Goal: Transaction & Acquisition: Purchase product/service

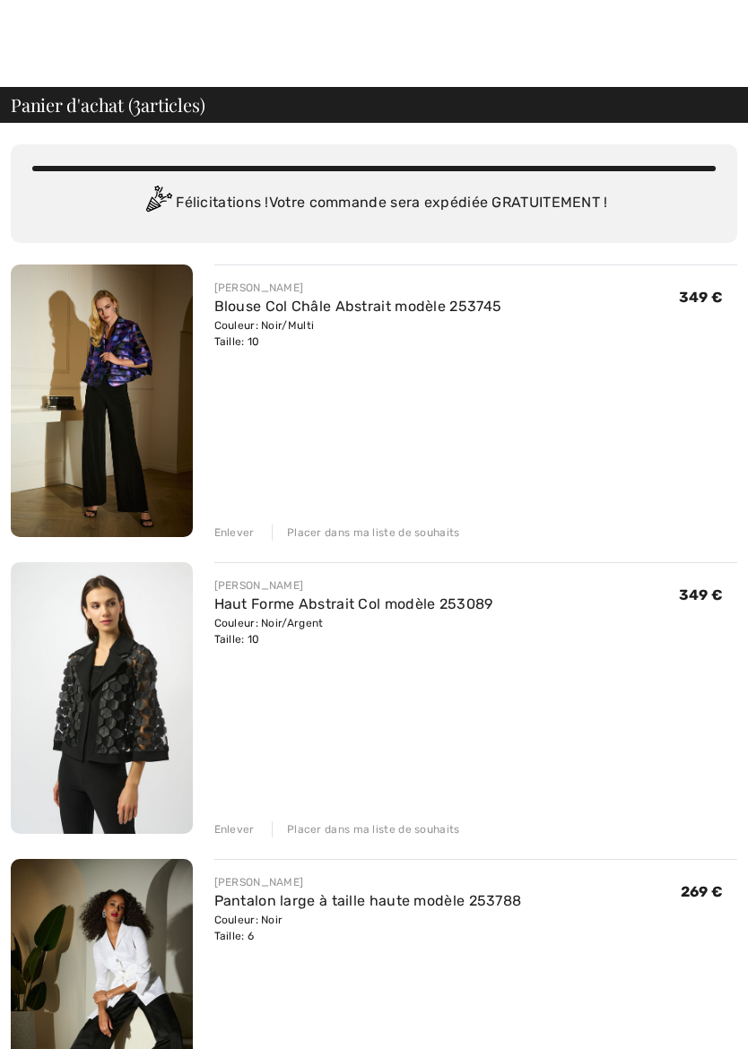
click at [237, 534] on div "Enlever" at bounding box center [234, 534] width 40 height 16
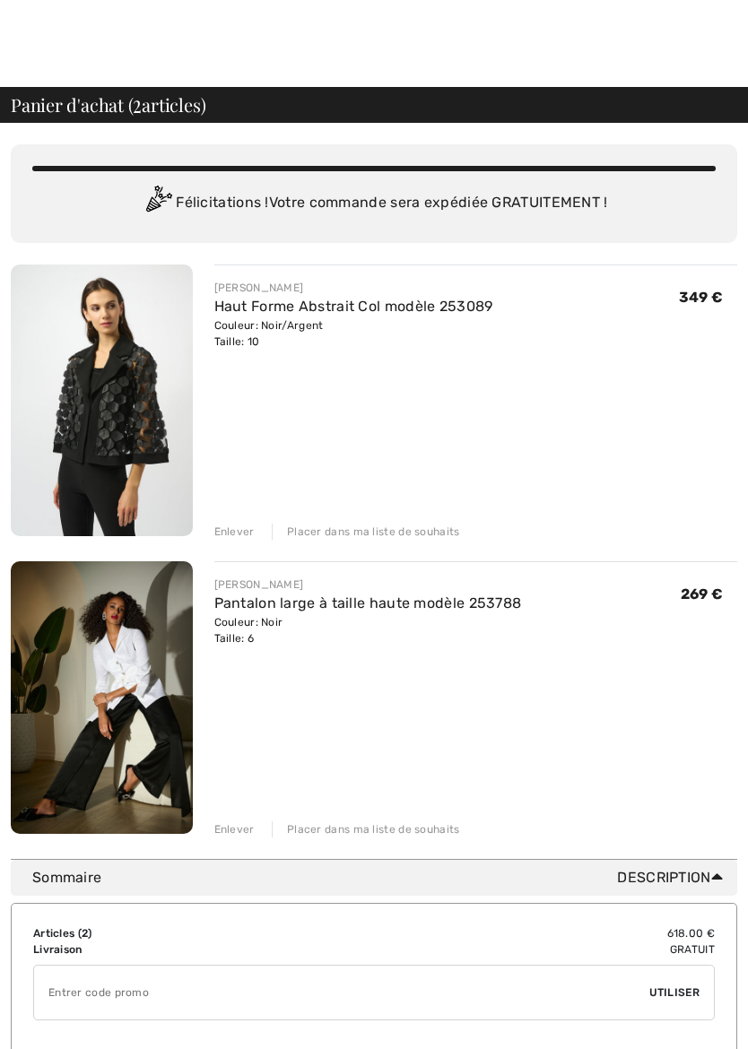
click at [243, 526] on div "Enlever" at bounding box center [234, 532] width 40 height 16
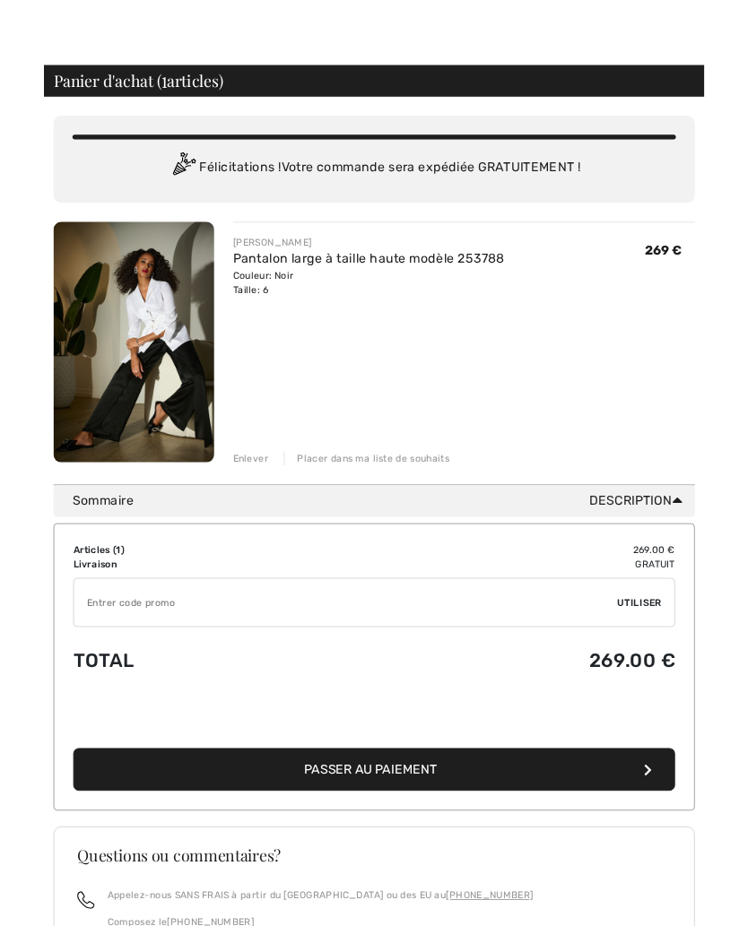
scroll to position [0, 0]
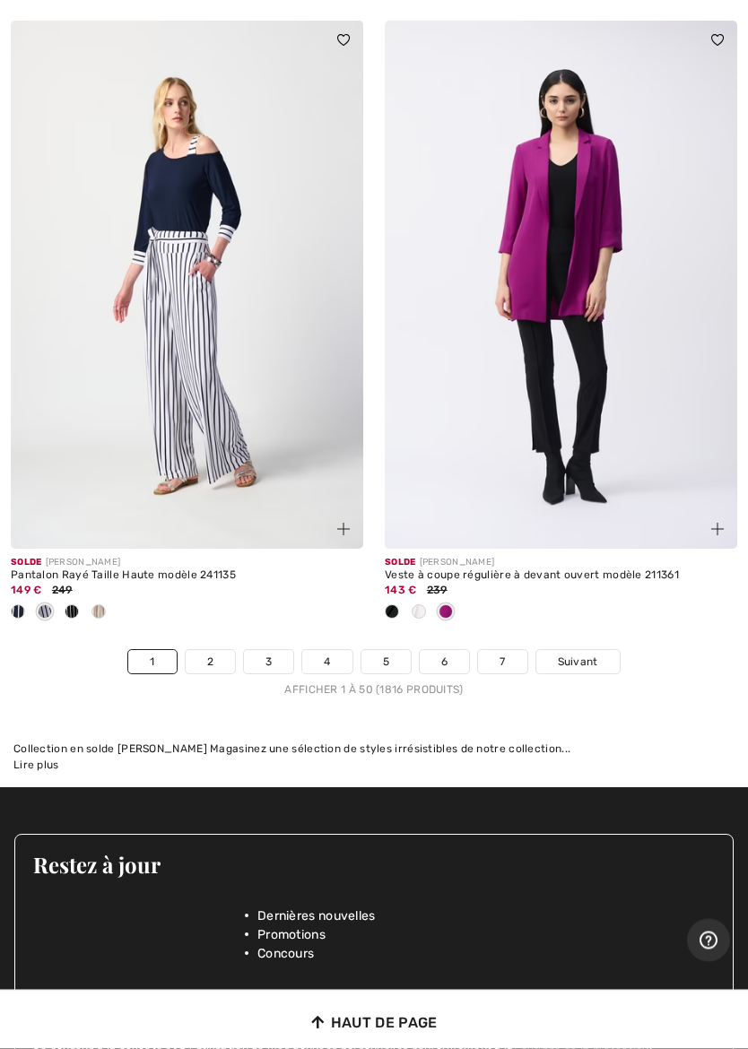
scroll to position [15524, 0]
click at [208, 650] on link "2" at bounding box center [210, 661] width 49 height 23
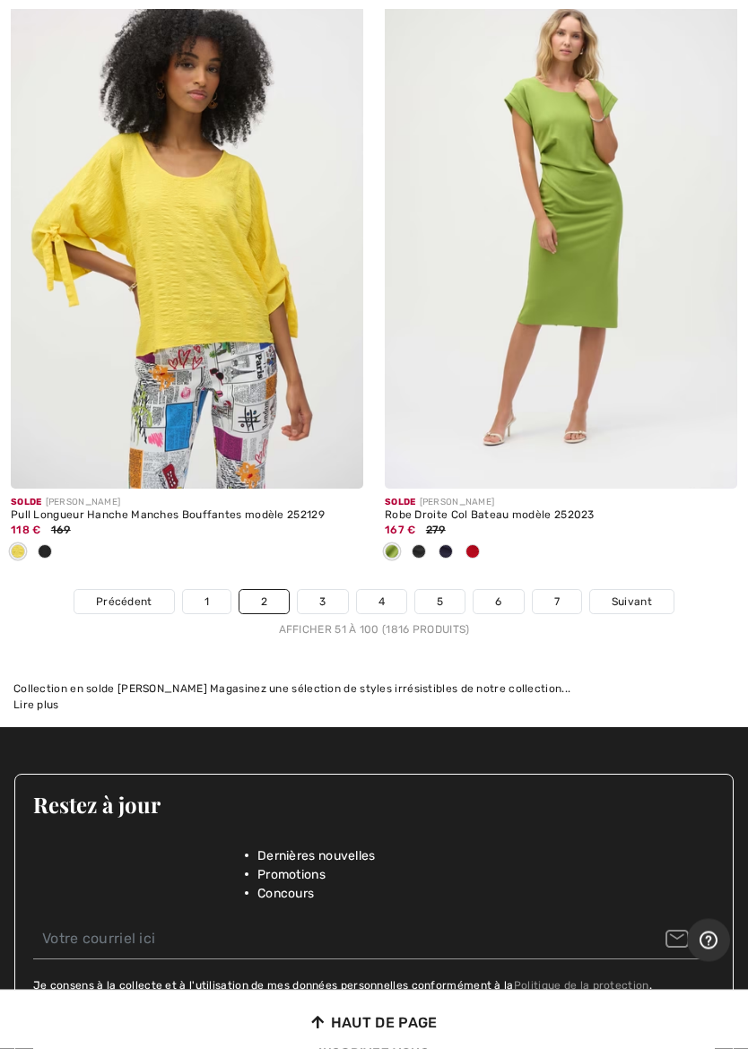
scroll to position [15562, 0]
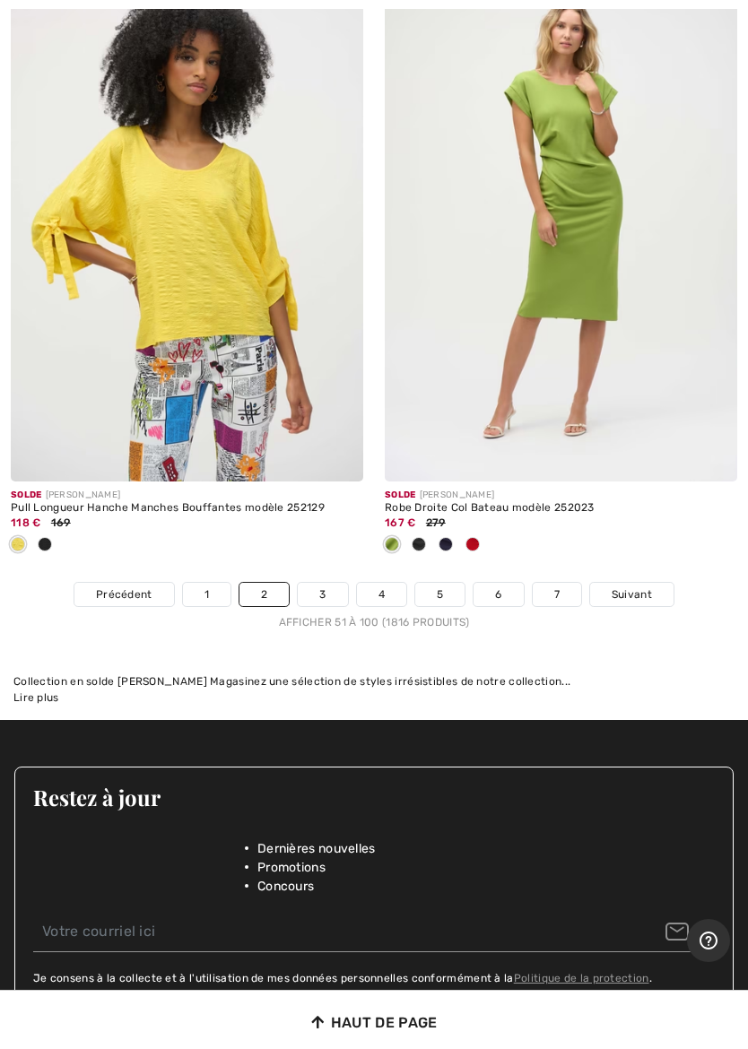
click at [330, 583] on link "3" at bounding box center [322, 594] width 49 height 23
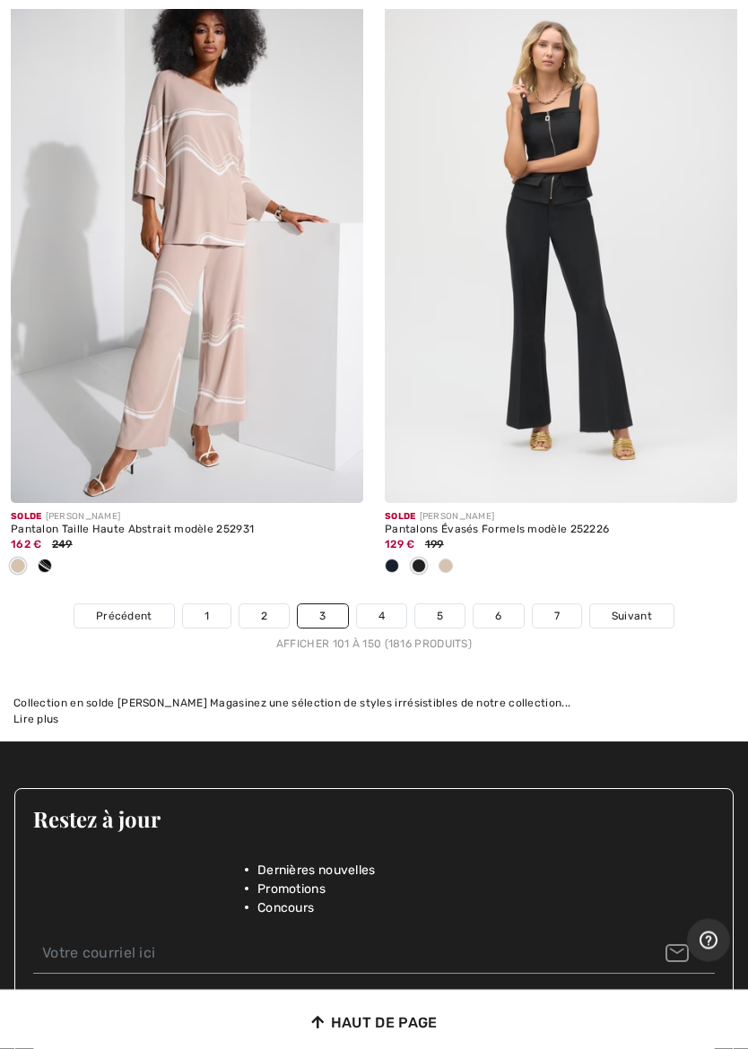
scroll to position [15794, 0]
click at [382, 604] on link "4" at bounding box center [381, 615] width 49 height 23
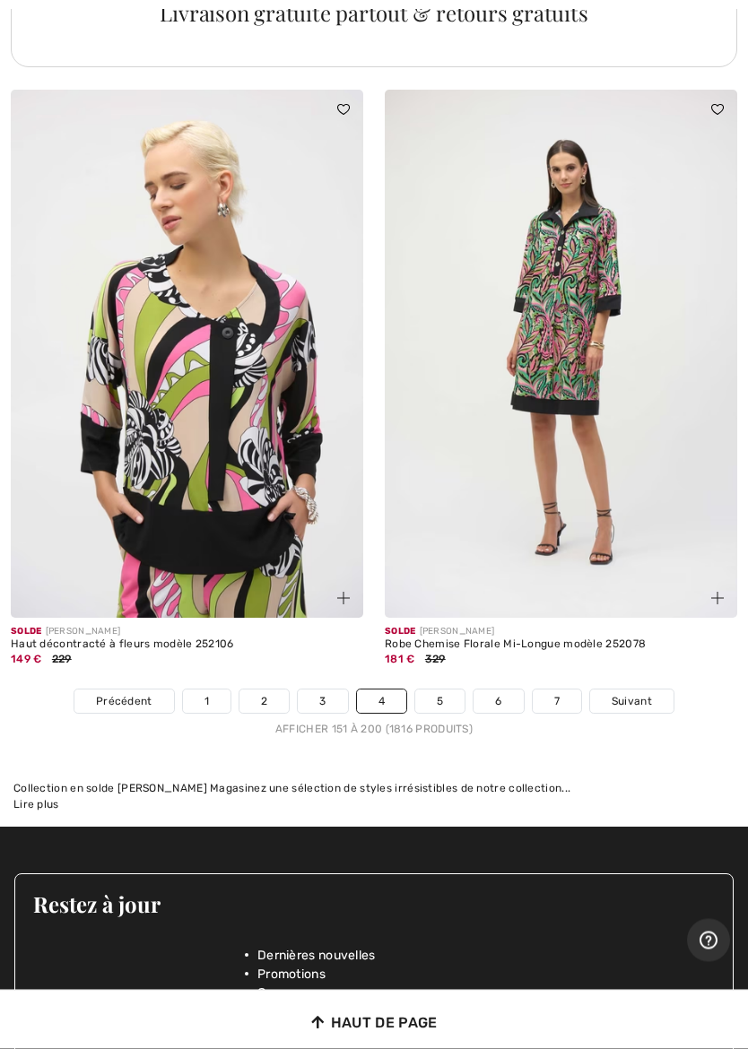
scroll to position [15355, 0]
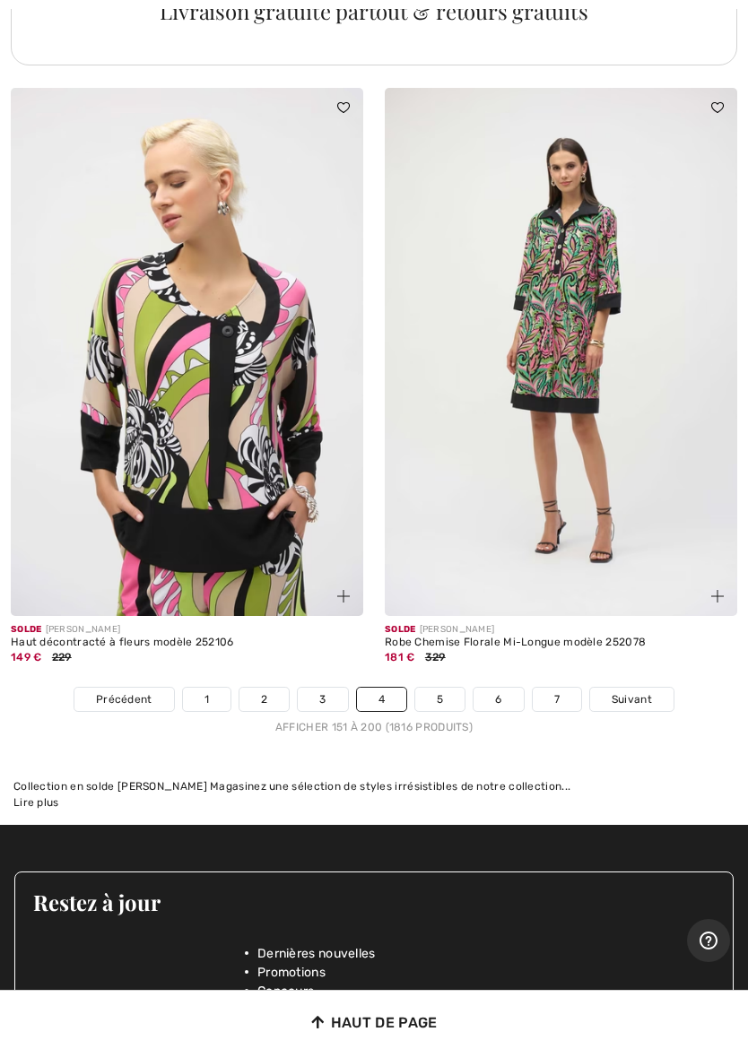
click at [444, 688] on link "5" at bounding box center [439, 699] width 49 height 23
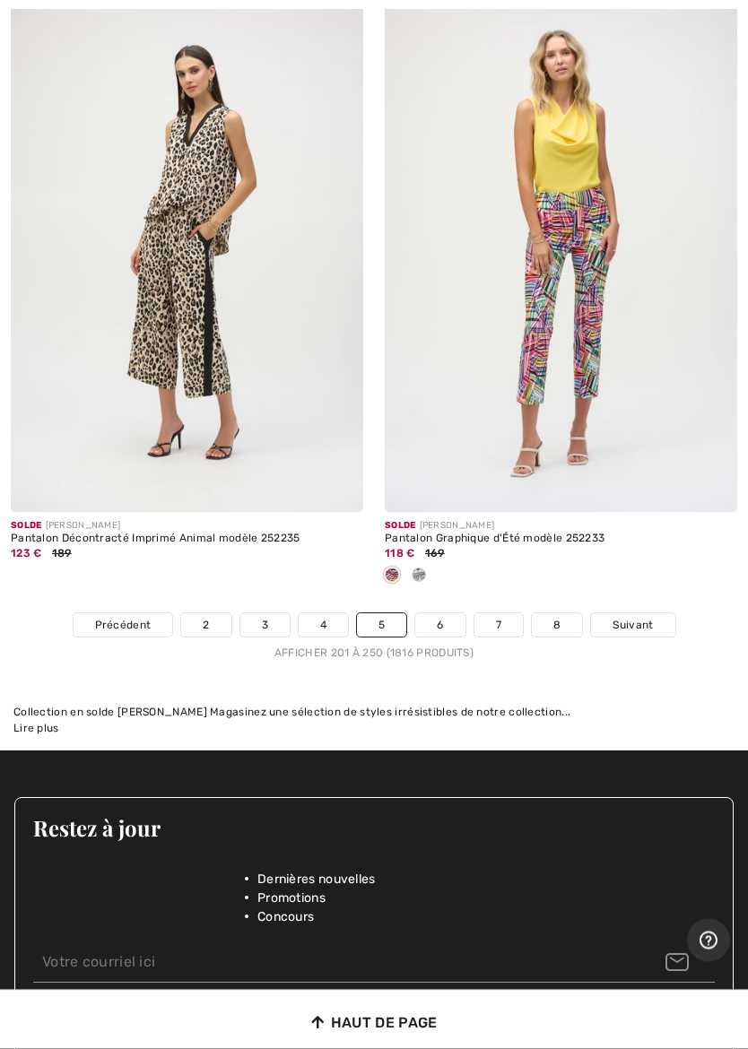
scroll to position [15371, 0]
click at [452, 615] on link "6" at bounding box center [439, 624] width 49 height 23
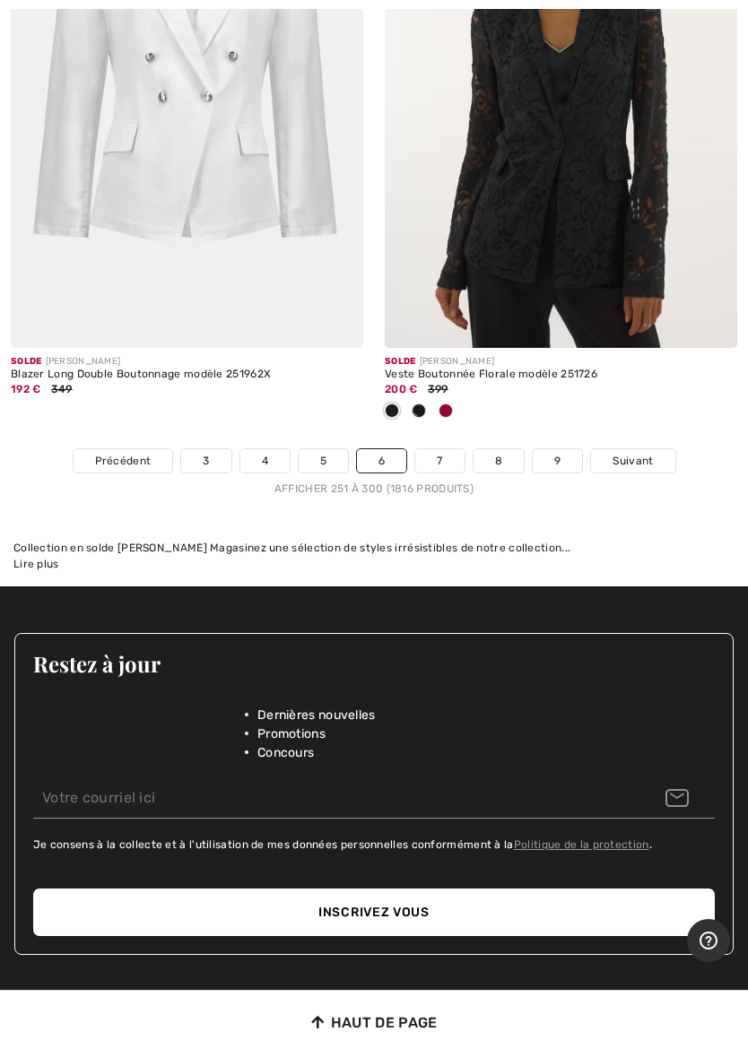
scroll to position [15712, 0]
click at [446, 449] on link "7" at bounding box center [439, 460] width 48 height 23
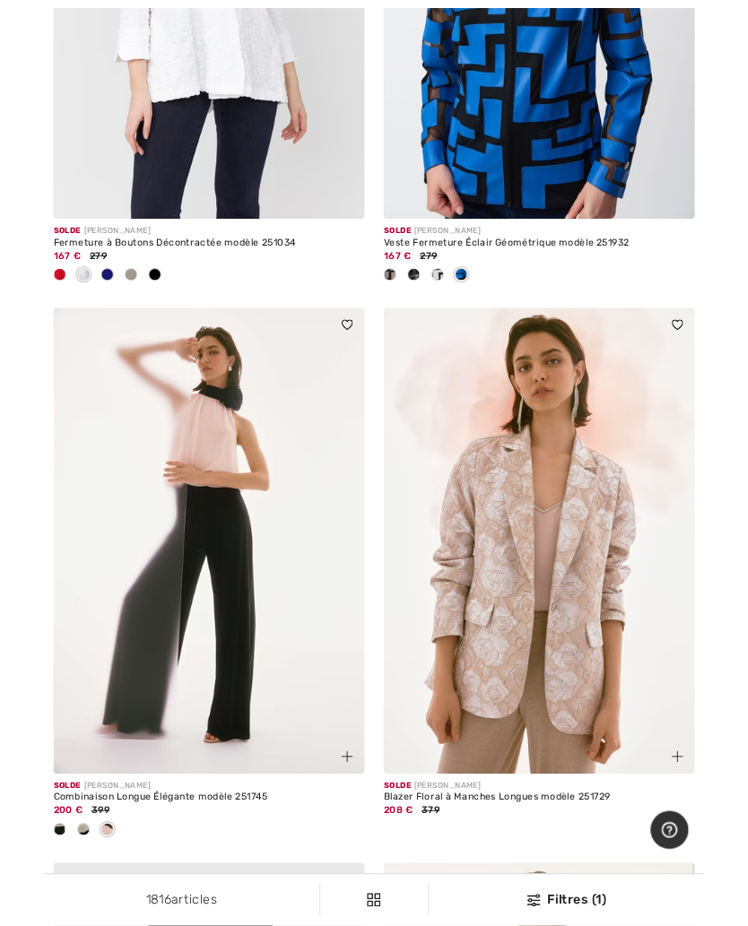
scroll to position [6358, 0]
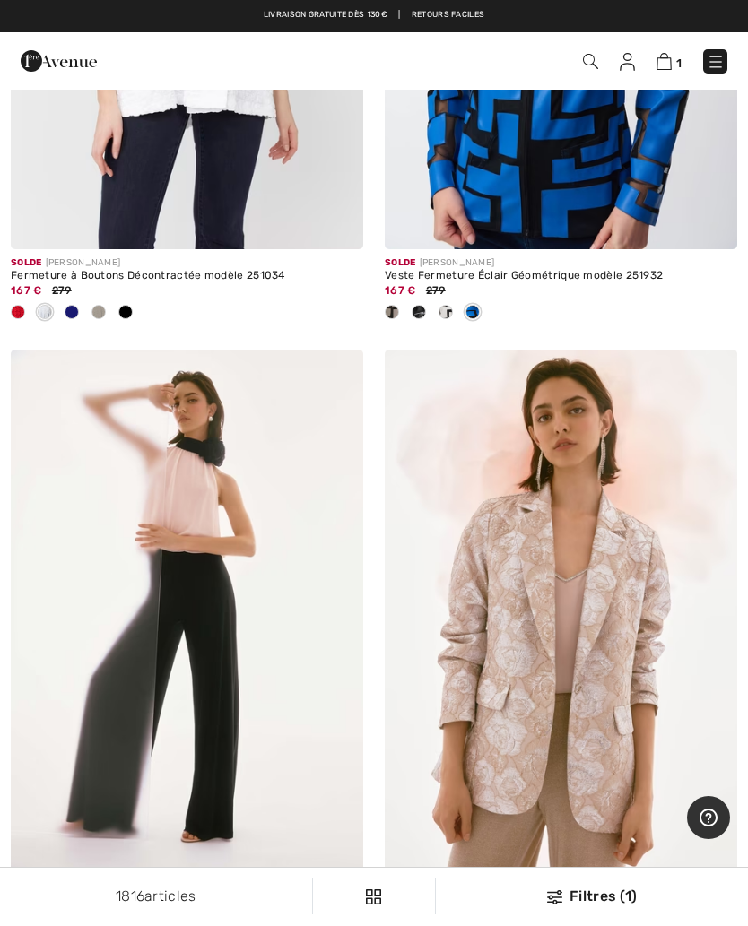
click at [309, 595] on img at bounding box center [187, 614] width 352 height 529
click at [205, 598] on img at bounding box center [187, 614] width 352 height 529
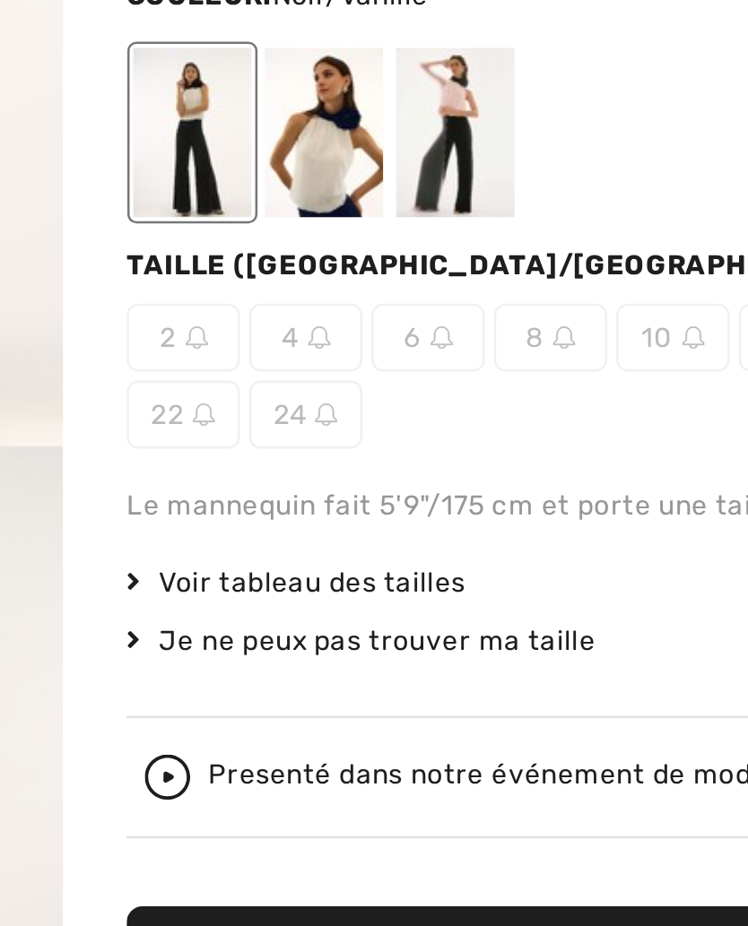
click at [359, 361] on img at bounding box center [363, 365] width 9 height 9
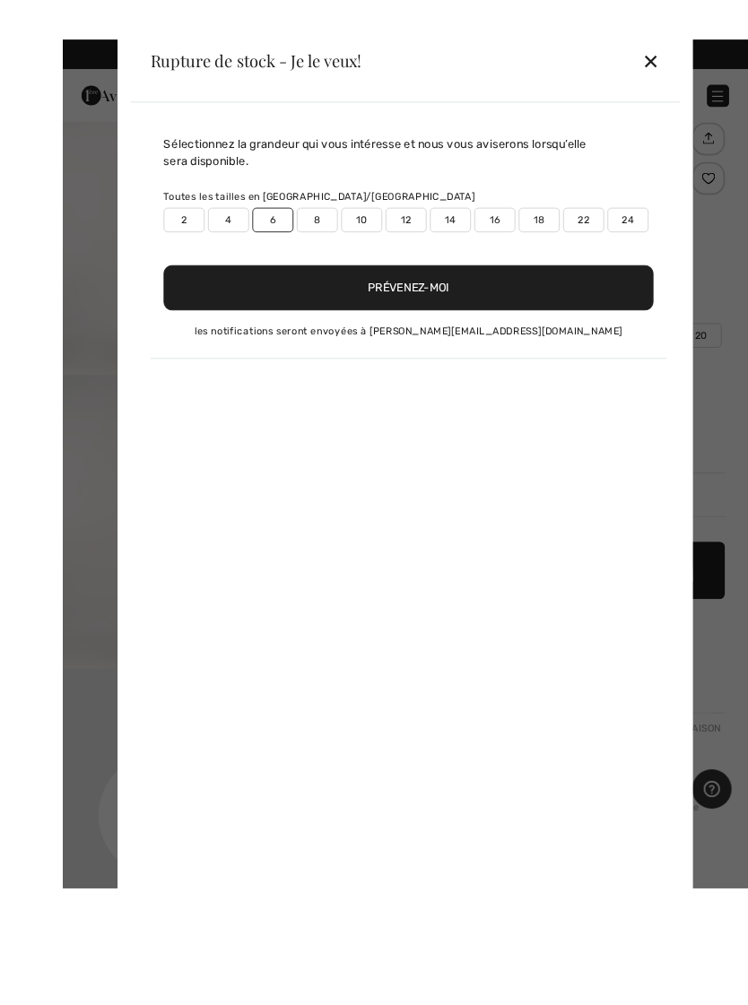
scroll to position [70, 0]
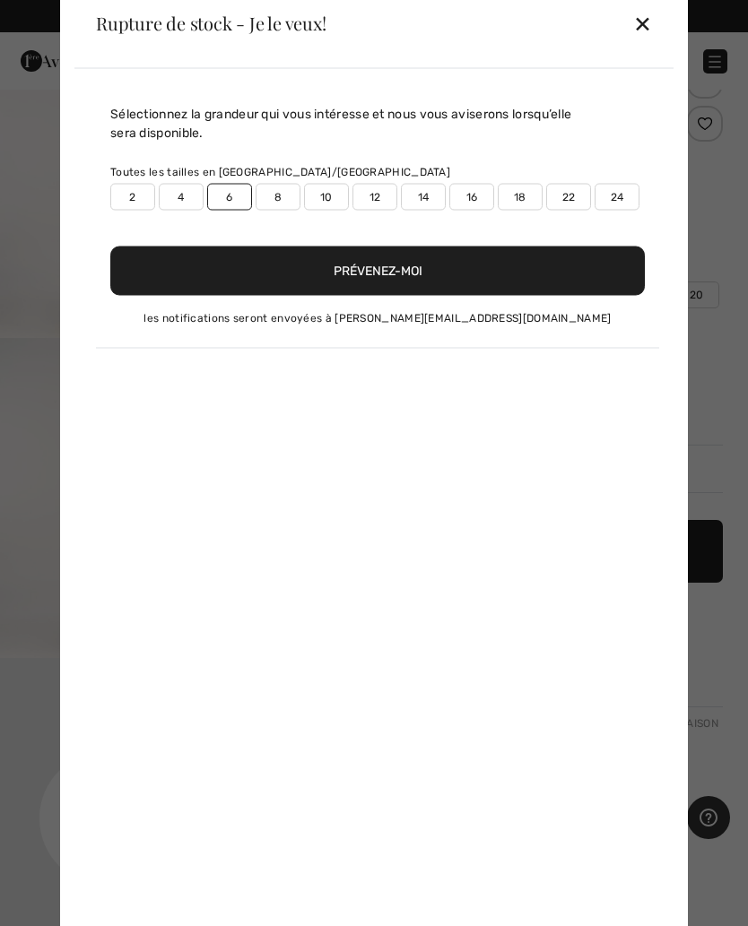
click at [447, 279] on button "Prévenez-moi" at bounding box center [377, 270] width 535 height 49
click at [636, 39] on div "✕" at bounding box center [642, 23] width 19 height 38
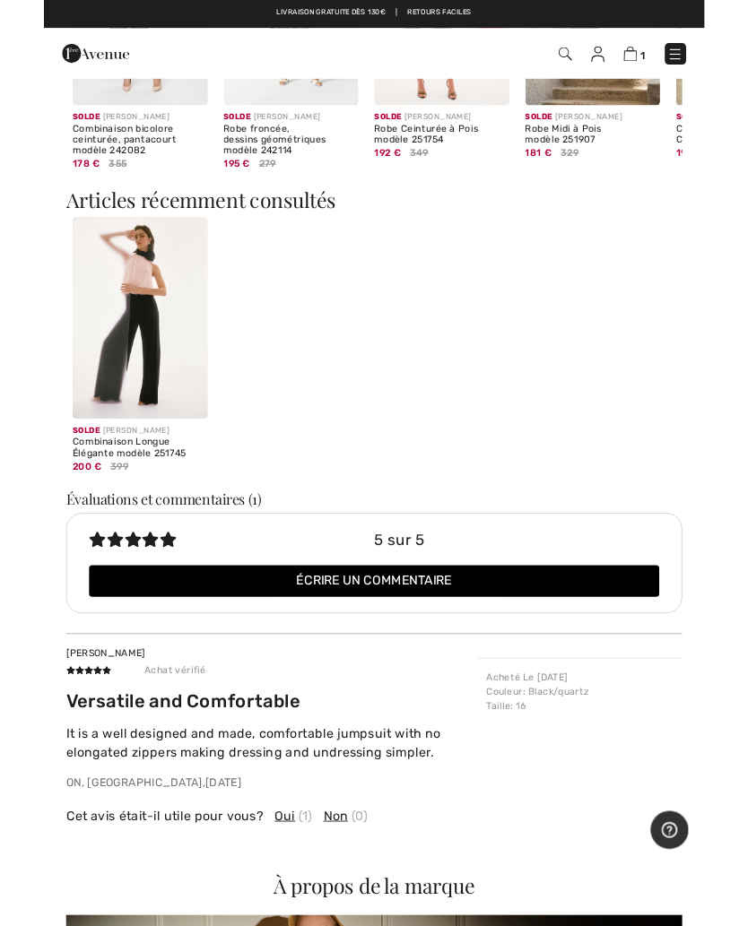
scroll to position [1663, 0]
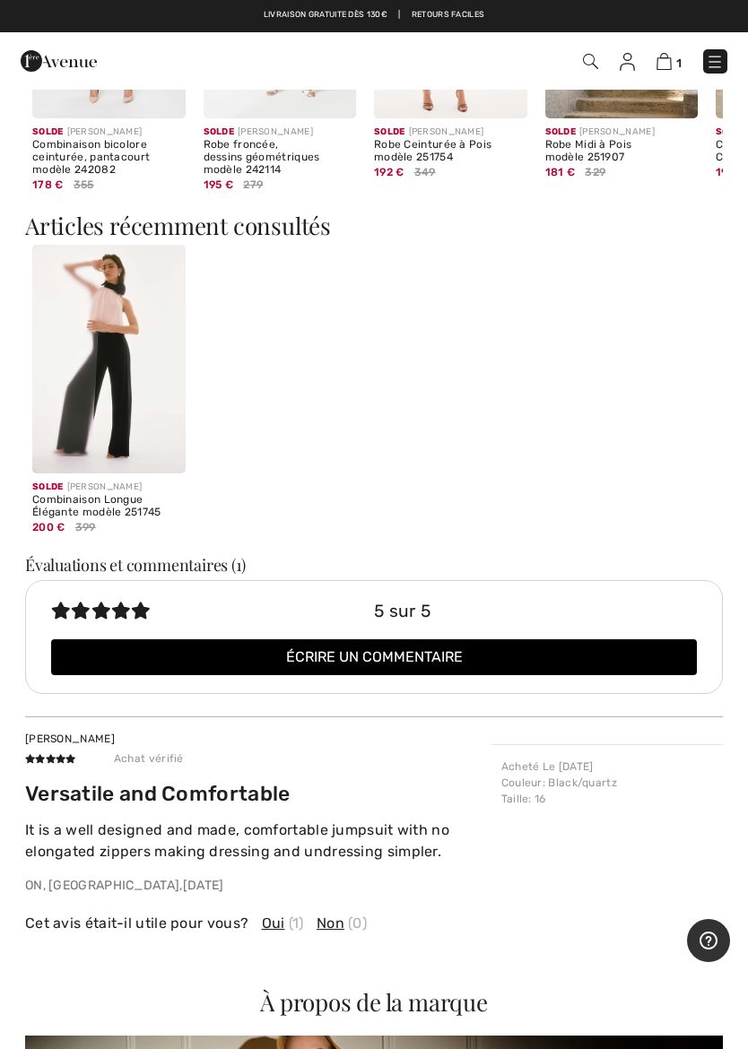
click at [118, 454] on img at bounding box center [108, 360] width 153 height 230
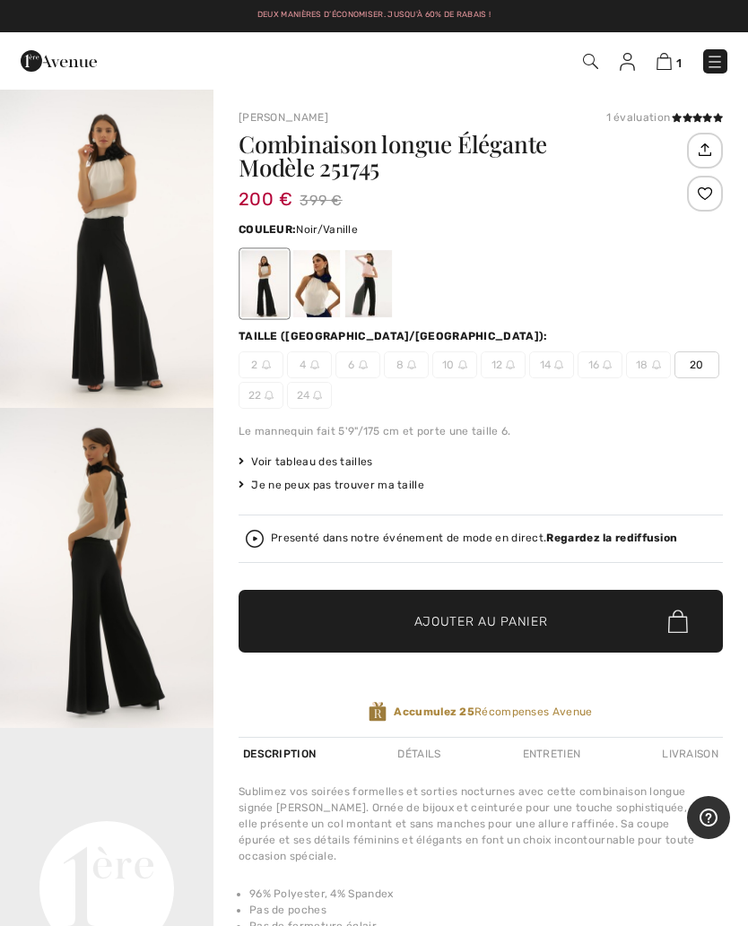
click at [378, 369] on span "6" at bounding box center [357, 365] width 45 height 27
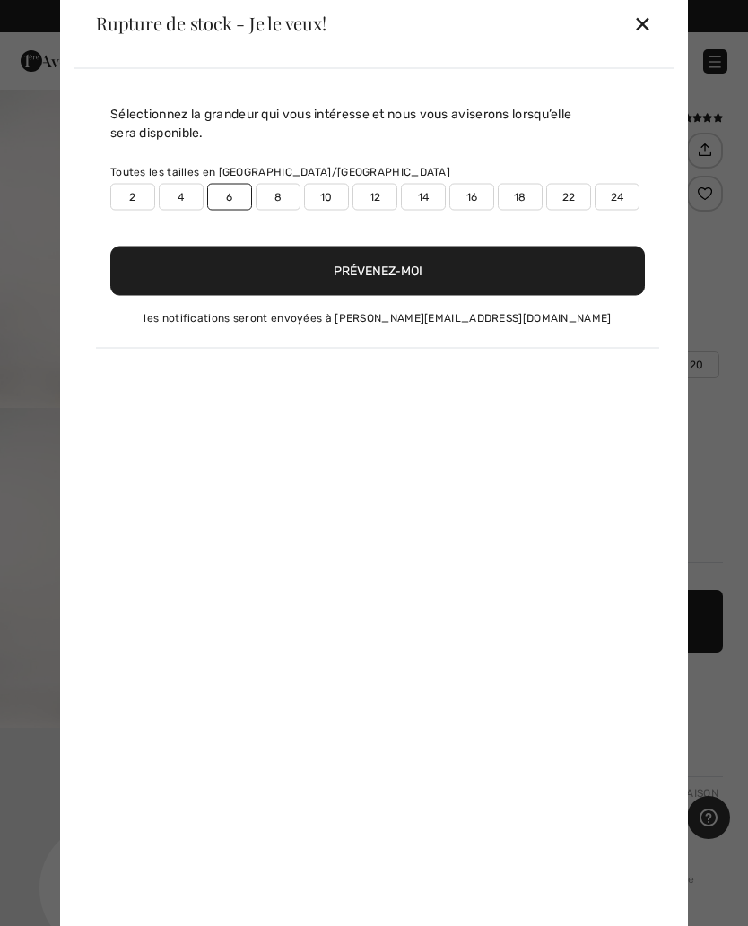
click at [640, 28] on div "✕" at bounding box center [642, 23] width 19 height 38
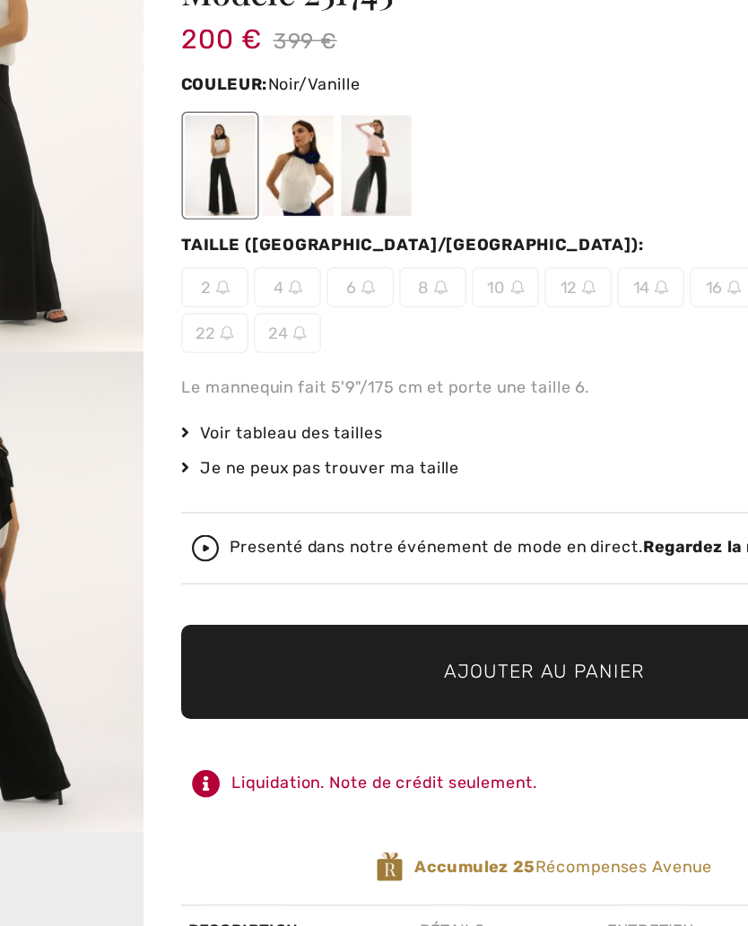
click at [407, 361] on img at bounding box center [411, 365] width 9 height 9
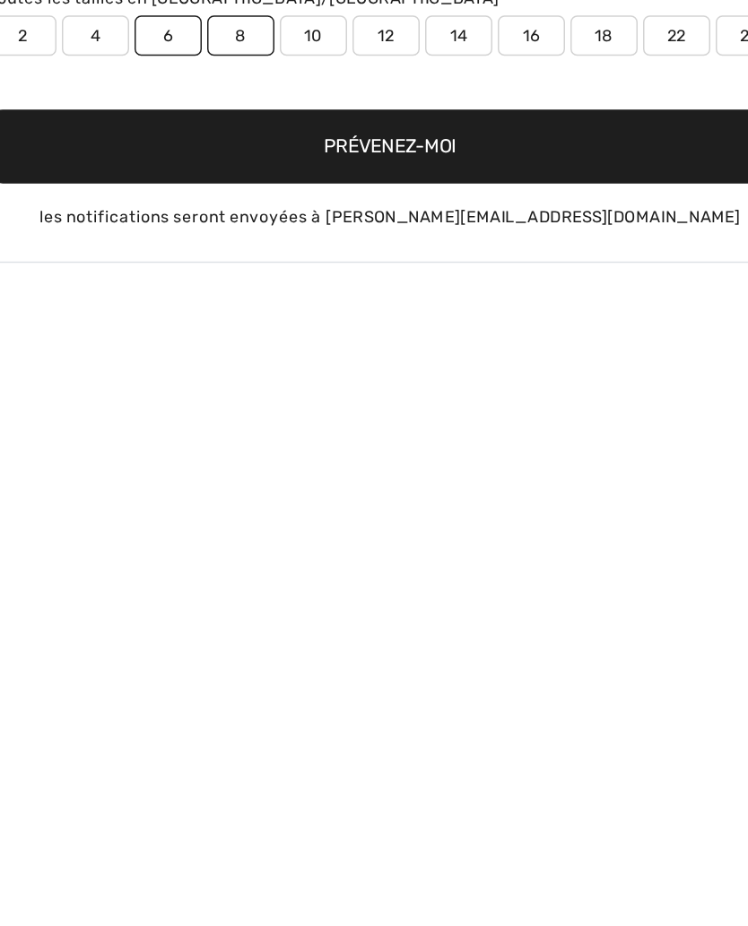
click at [255, 246] on button "Prévenez-moi" at bounding box center [377, 270] width 535 height 49
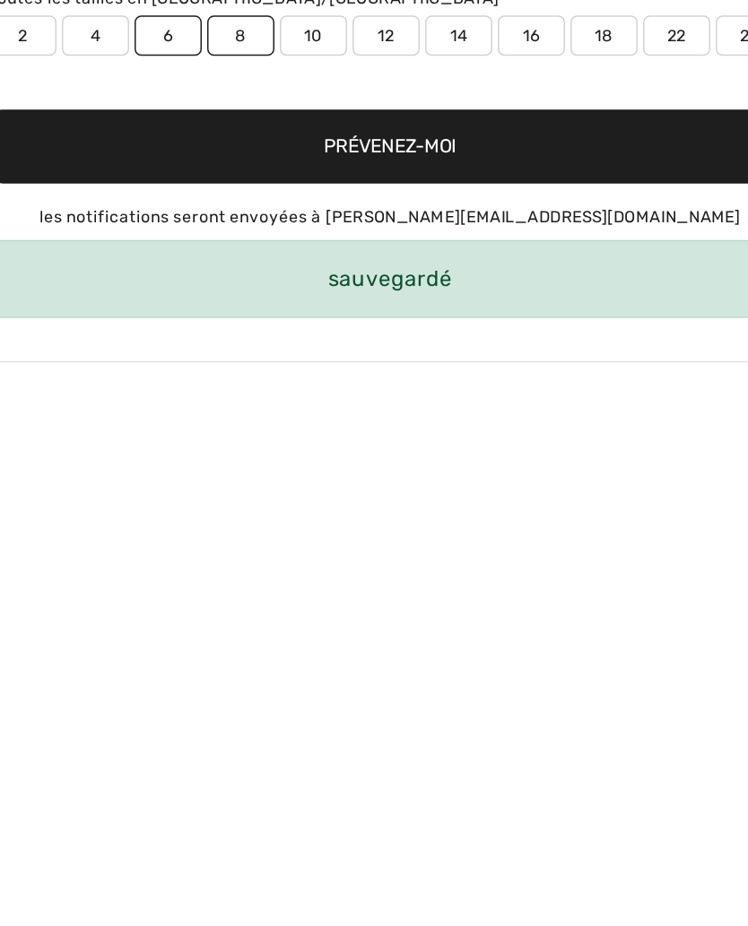
click at [294, 333] on div "sauvegardé" at bounding box center [377, 359] width 535 height 52
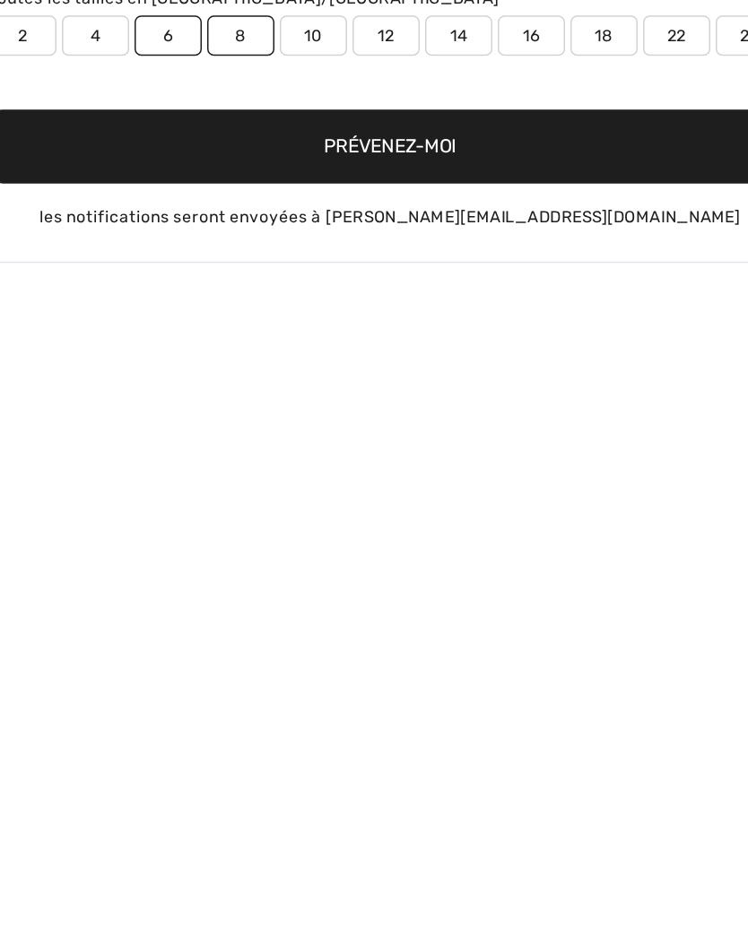
click at [296, 246] on button "Prévenez-moi" at bounding box center [377, 270] width 535 height 49
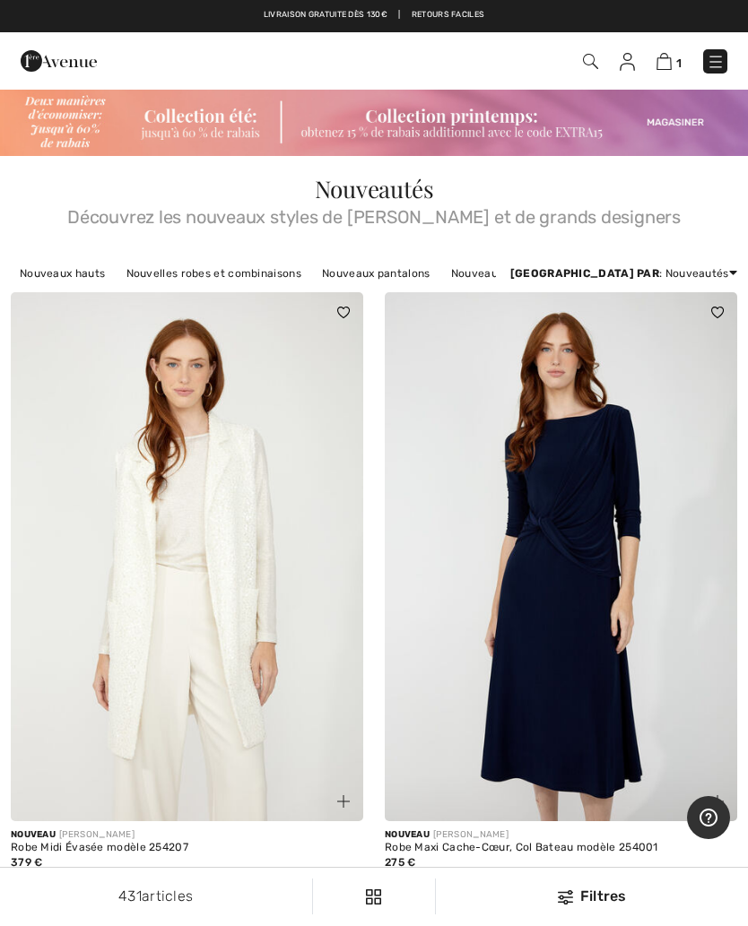
click at [665, 69] on img at bounding box center [663, 61] width 15 height 17
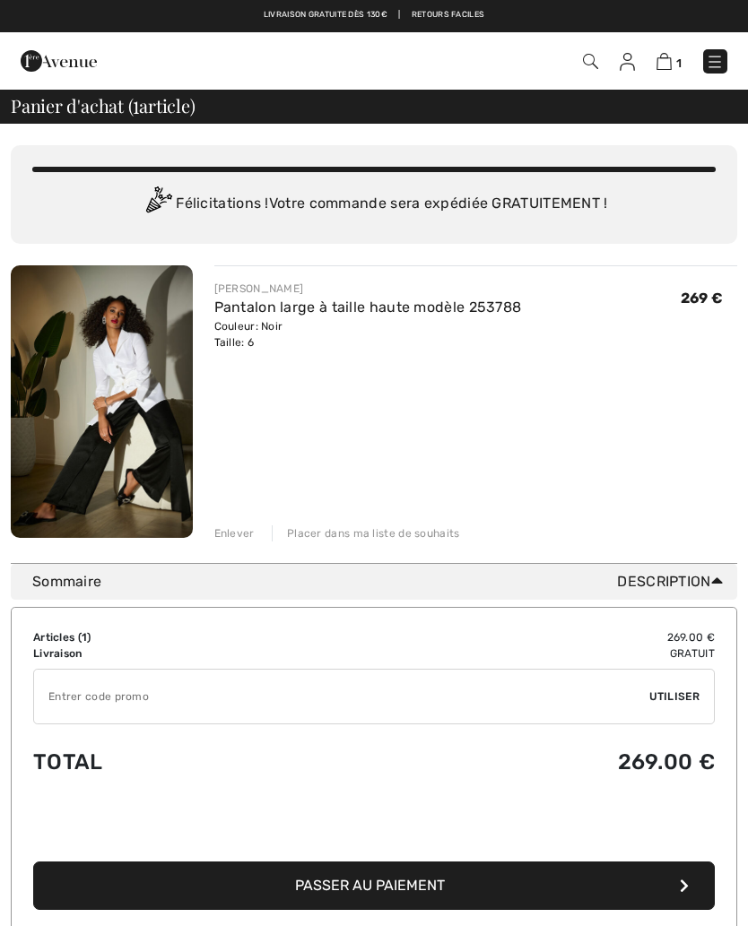
click at [592, 60] on img at bounding box center [590, 61] width 15 height 15
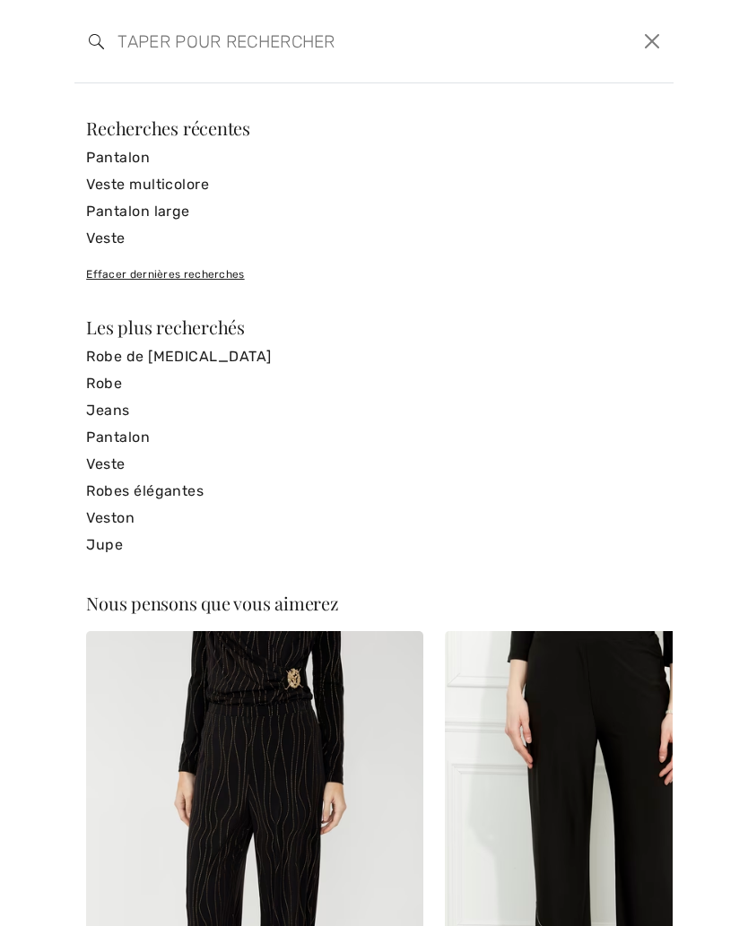
click at [168, 46] on input "search" at bounding box center [310, 41] width 412 height 54
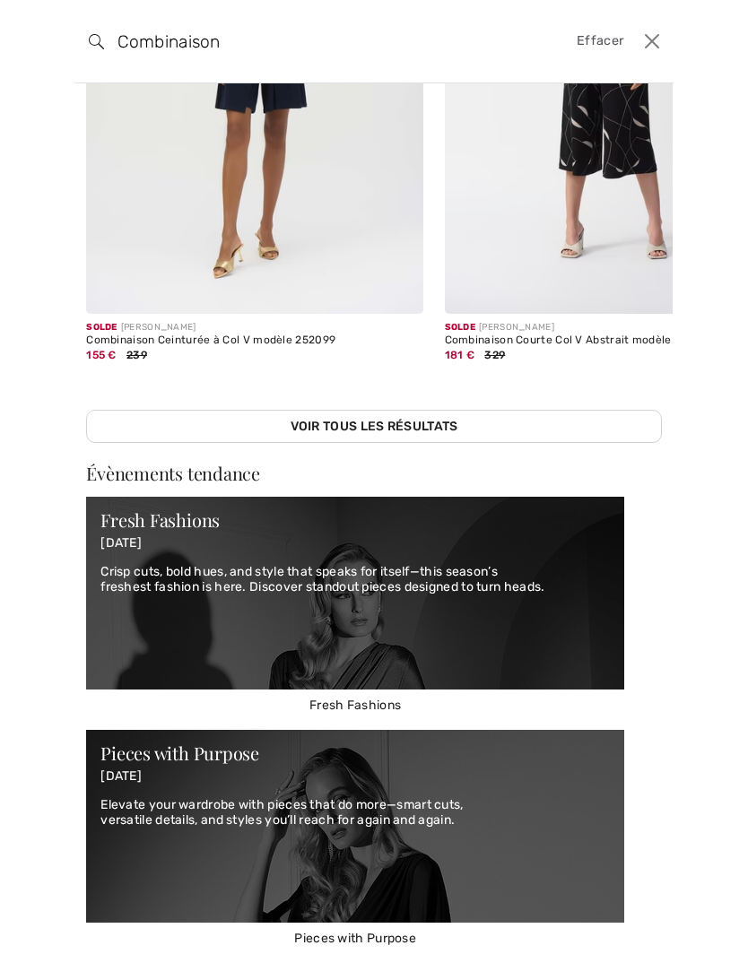
scroll to position [309, 0]
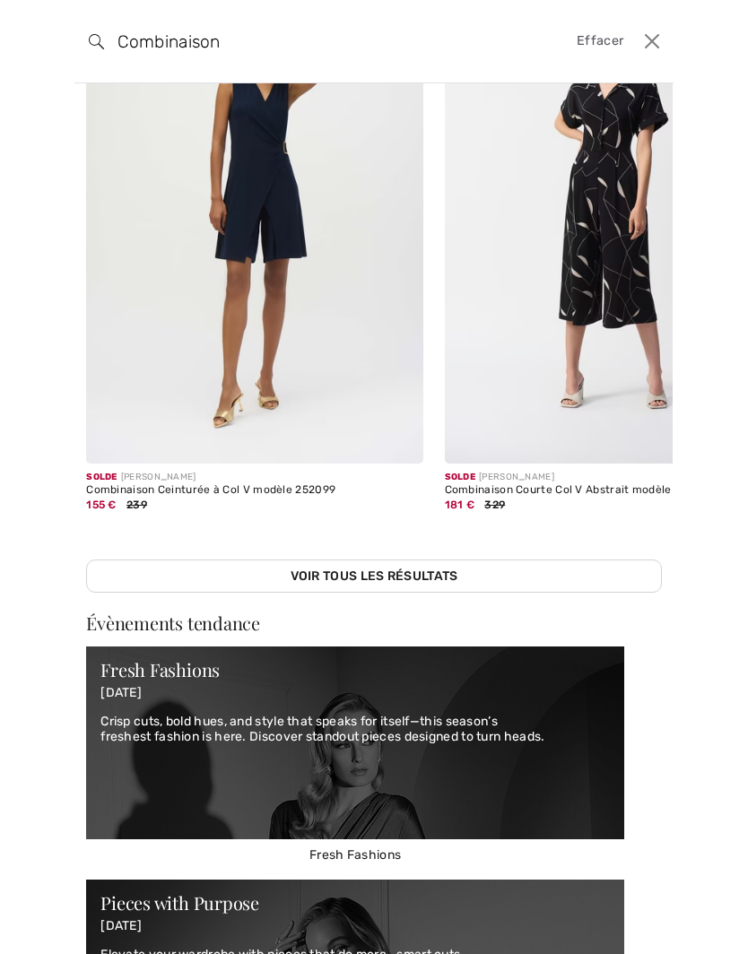
type input "Combinaison"
click at [465, 430] on img at bounding box center [613, 211] width 336 height 505
click at [415, 578] on link "Voir tous les résultats" at bounding box center [374, 576] width 576 height 33
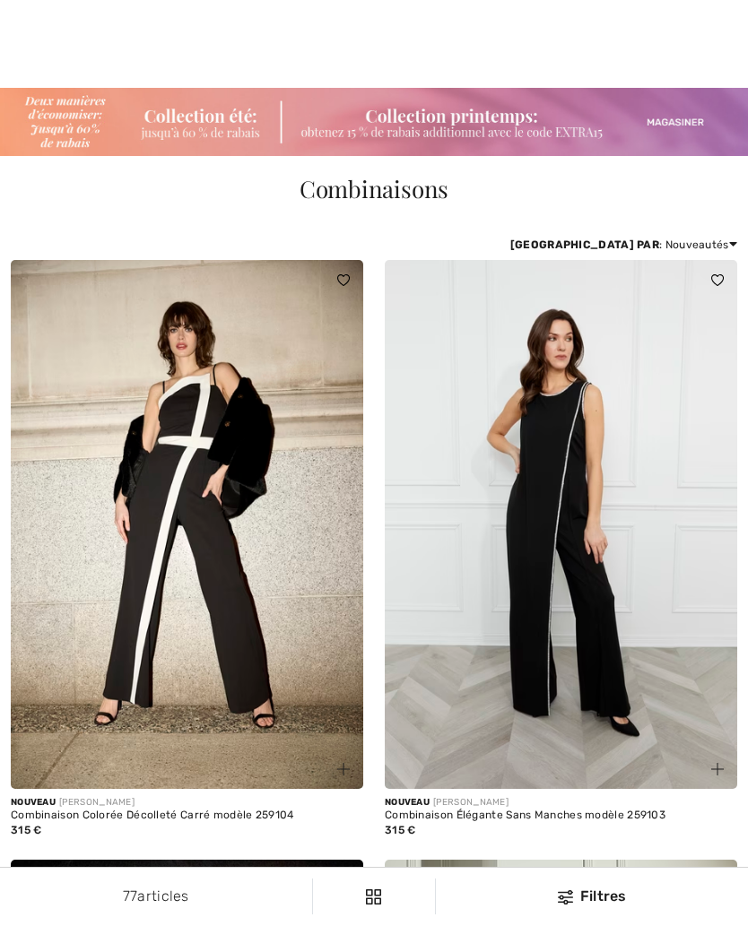
checkbox input "true"
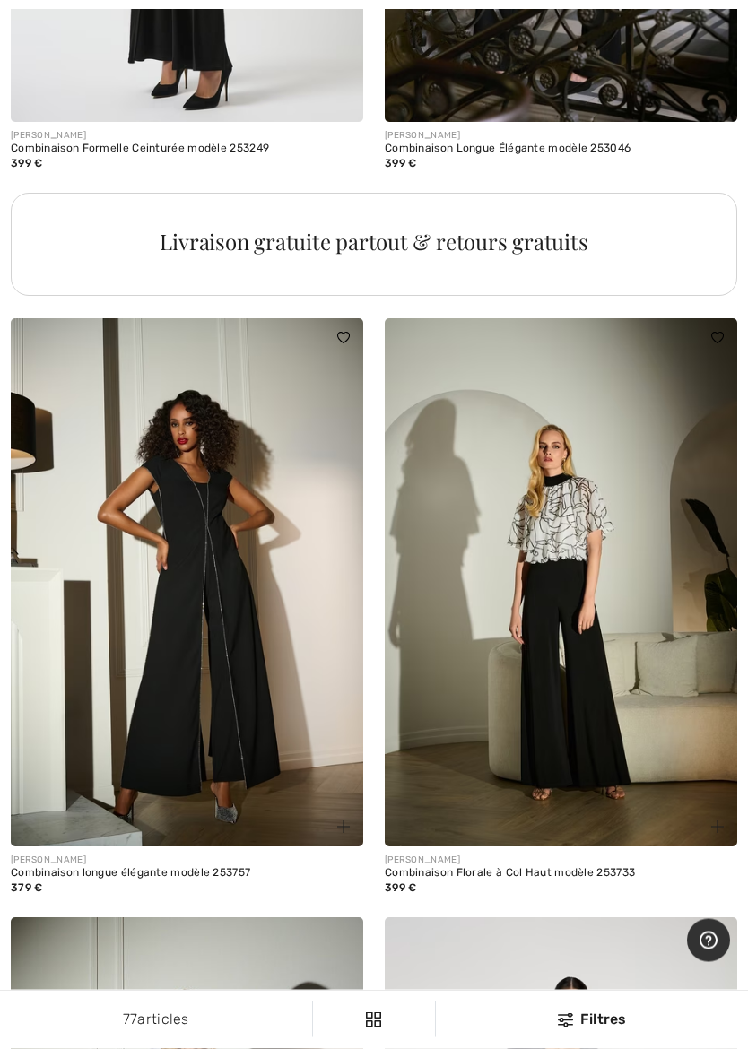
scroll to position [3723, 0]
click at [604, 656] on img at bounding box center [561, 582] width 352 height 529
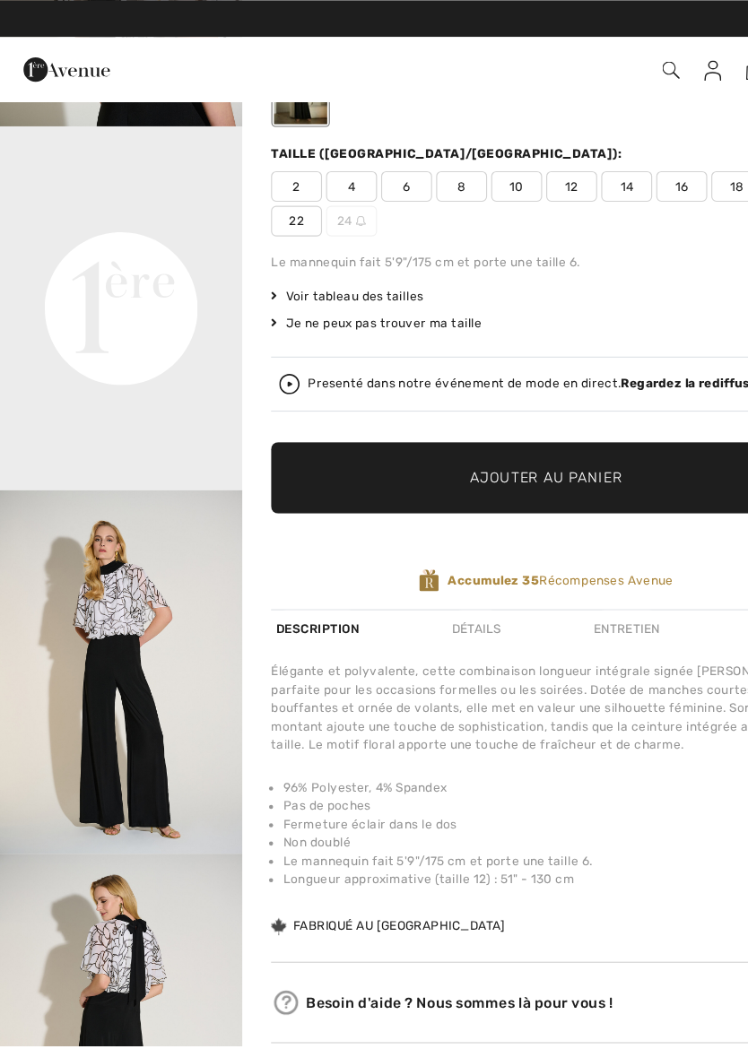
scroll to position [224, 0]
click at [348, 259] on span "Voir tableau des tailles" at bounding box center [306, 261] width 135 height 16
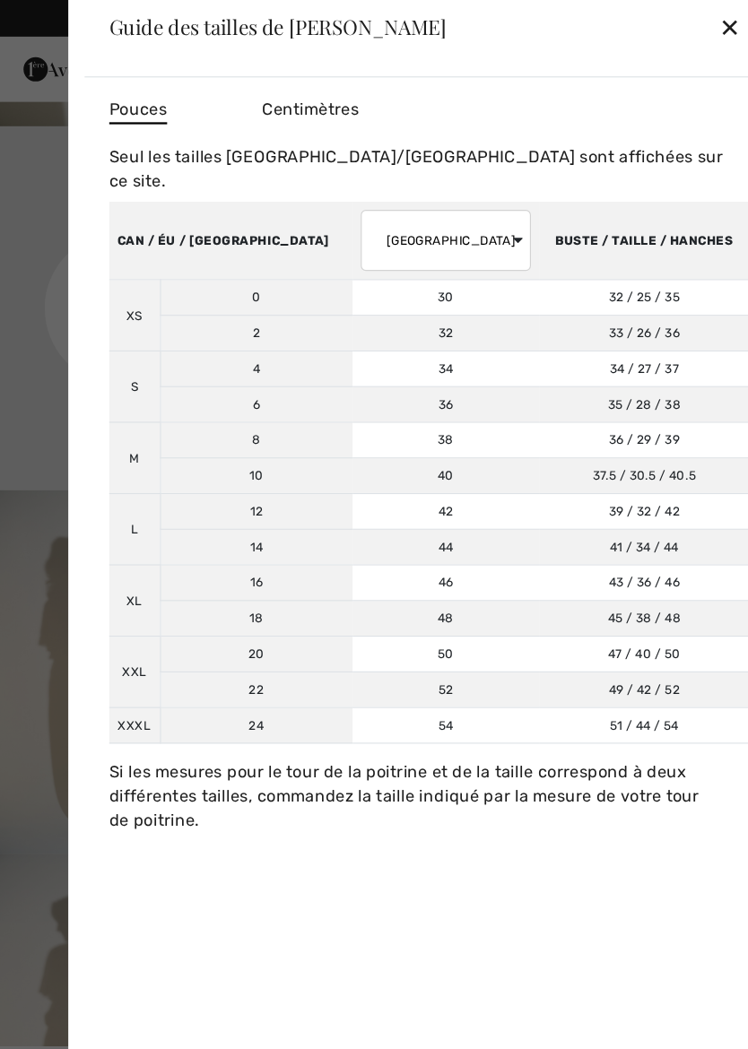
click at [45, 538] on div at bounding box center [374, 524] width 748 height 1049
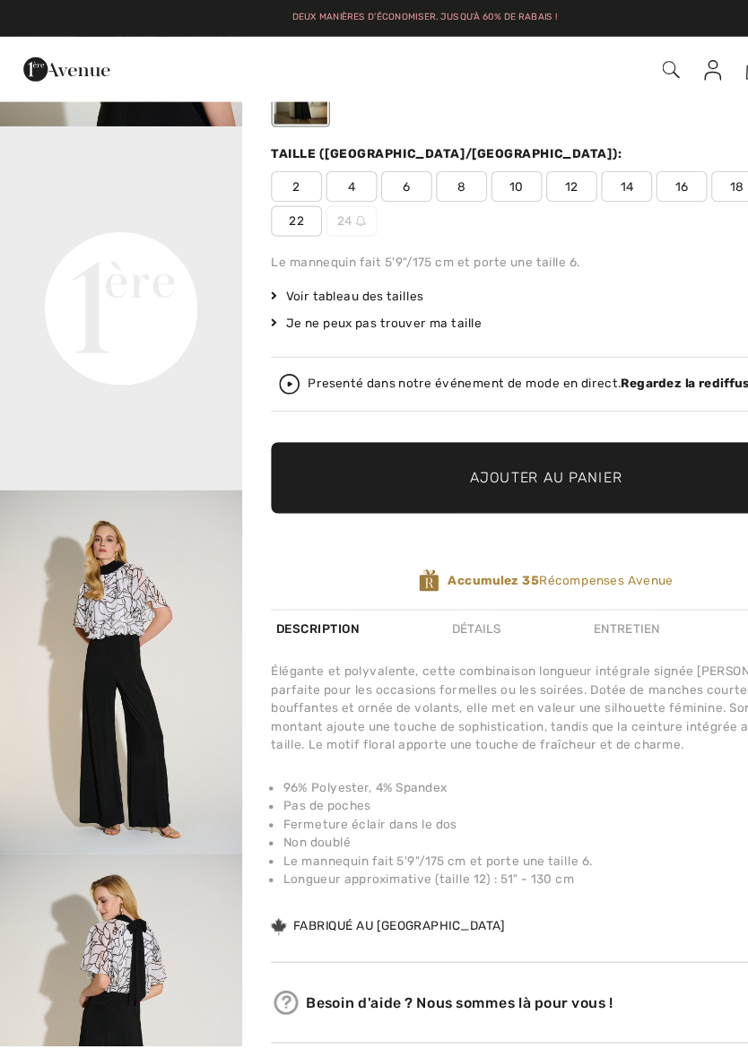
click at [415, 162] on span "8" at bounding box center [406, 164] width 45 height 27
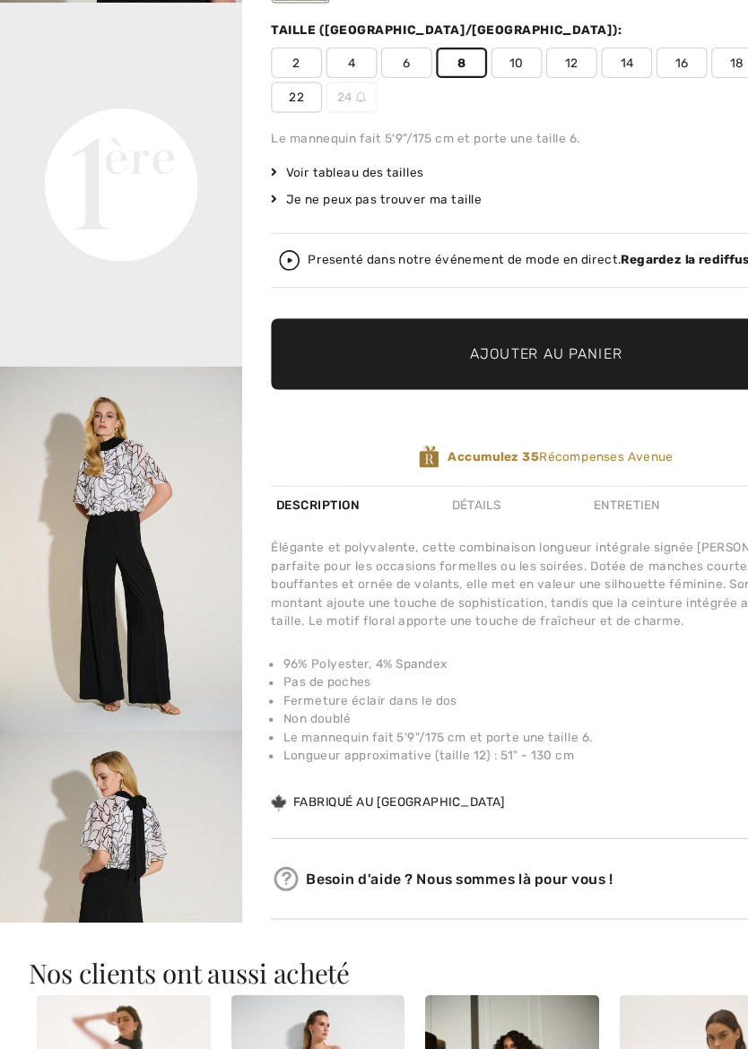
click at [482, 412] on span "Ajouter au panier" at bounding box center [481, 421] width 134 height 19
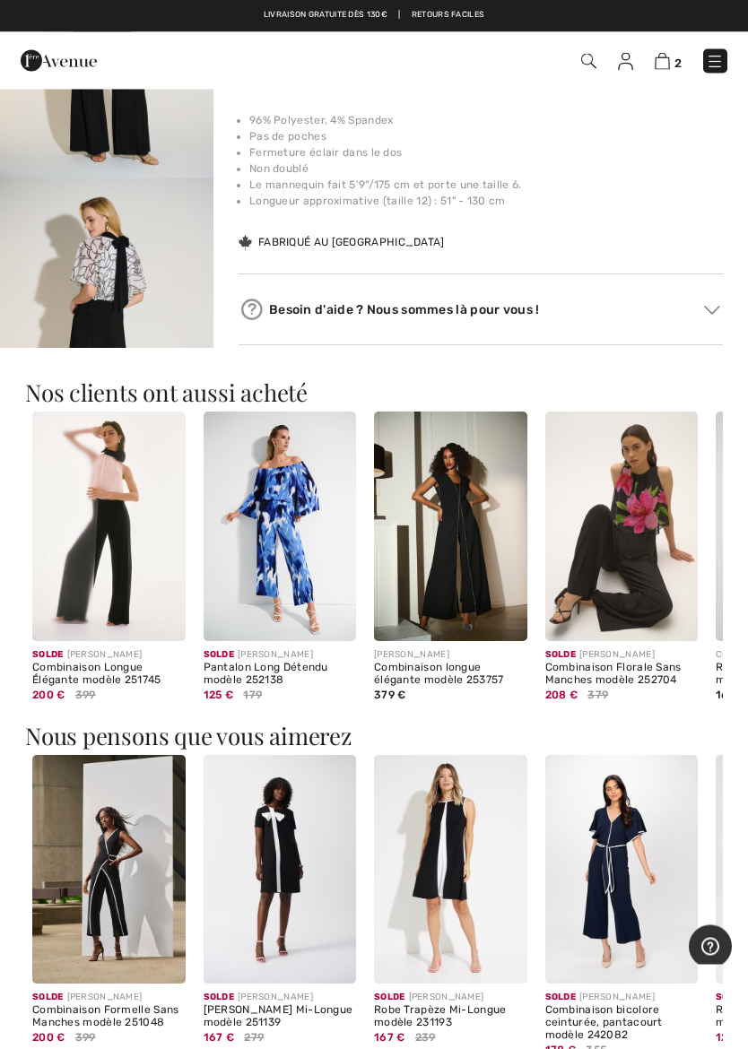
scroll to position [815, 0]
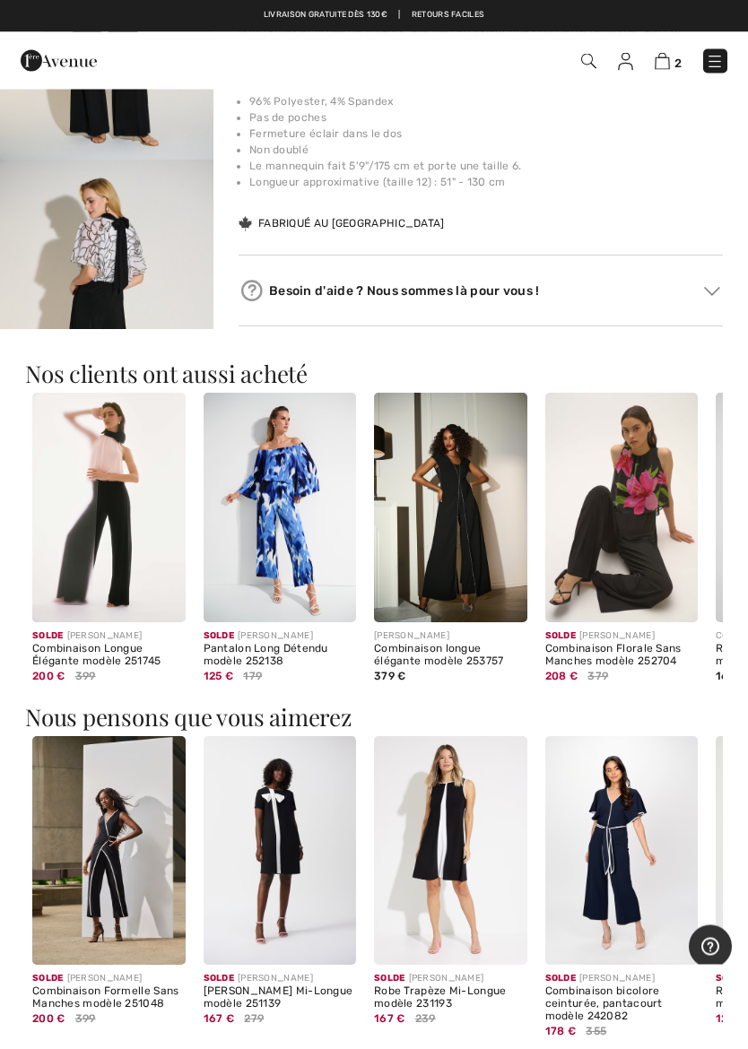
click at [143, 525] on img at bounding box center [108, 509] width 153 height 230
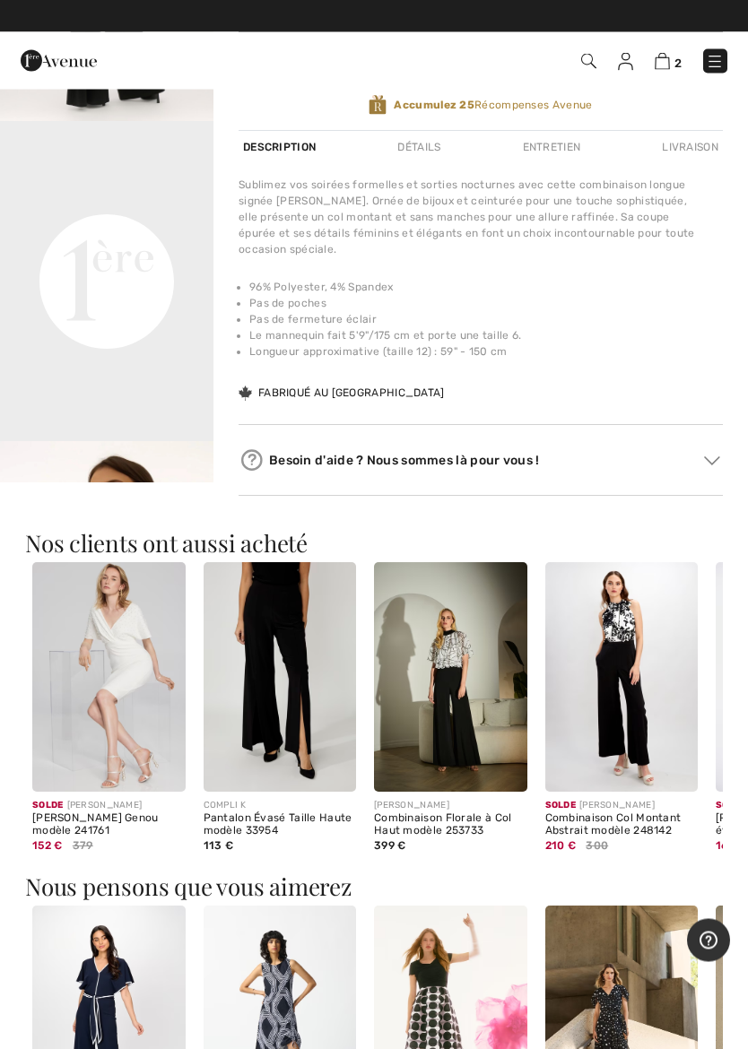
scroll to position [607, 0]
click at [647, 693] on img at bounding box center [621, 677] width 153 height 230
